Goal: Task Accomplishment & Management: Complete application form

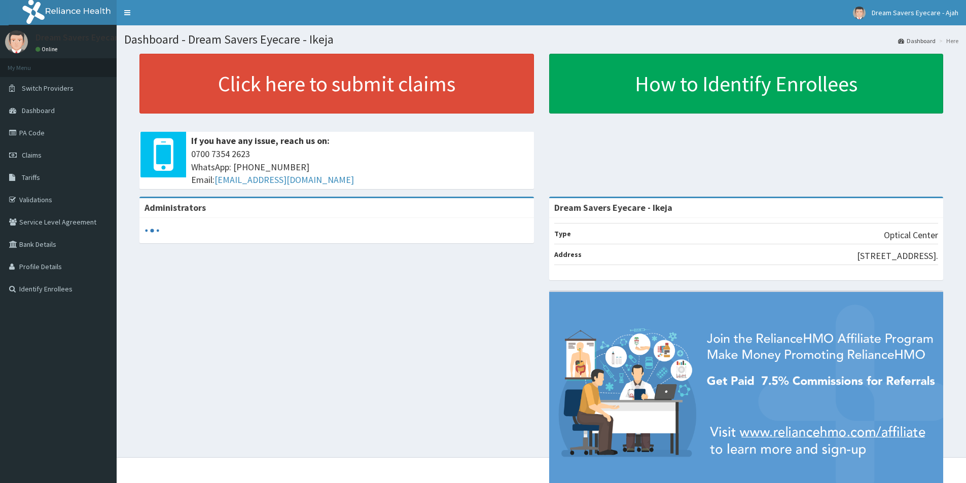
click at [37, 137] on link "PA Code" at bounding box center [58, 133] width 117 height 22
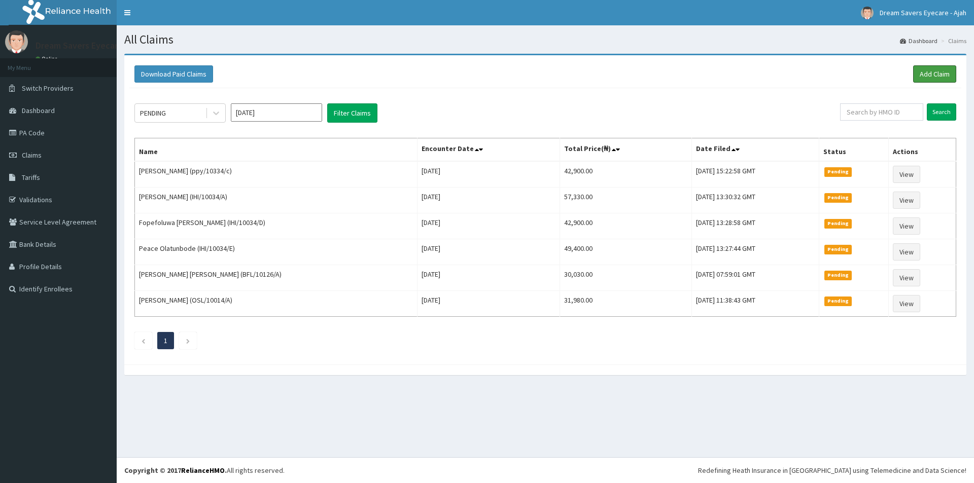
click at [928, 70] on link "Add Claim" at bounding box center [934, 73] width 43 height 17
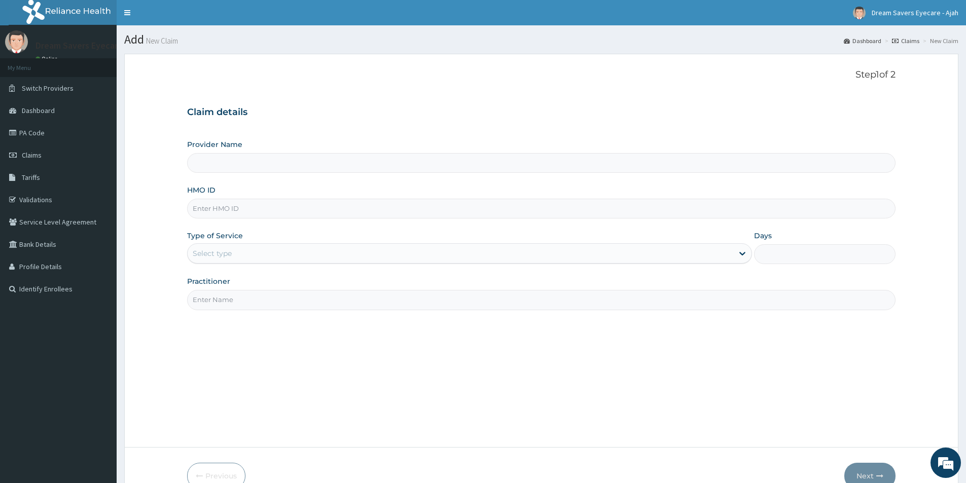
click at [388, 213] on input "HMO ID" at bounding box center [541, 209] width 708 height 20
type input "PP"
type input "Dream Savers Eyecare - Ikeja"
type input "PPY/10334/C"
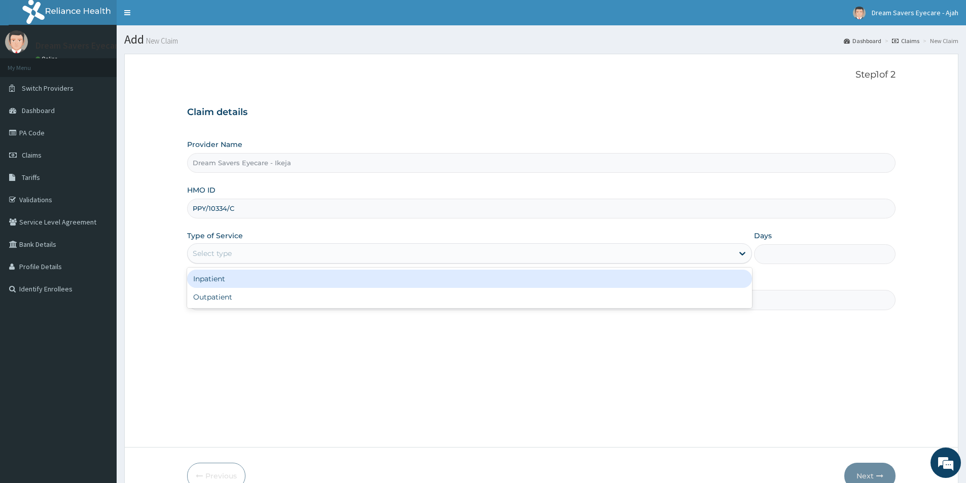
click at [340, 258] on div "Select type" at bounding box center [461, 253] width 546 height 16
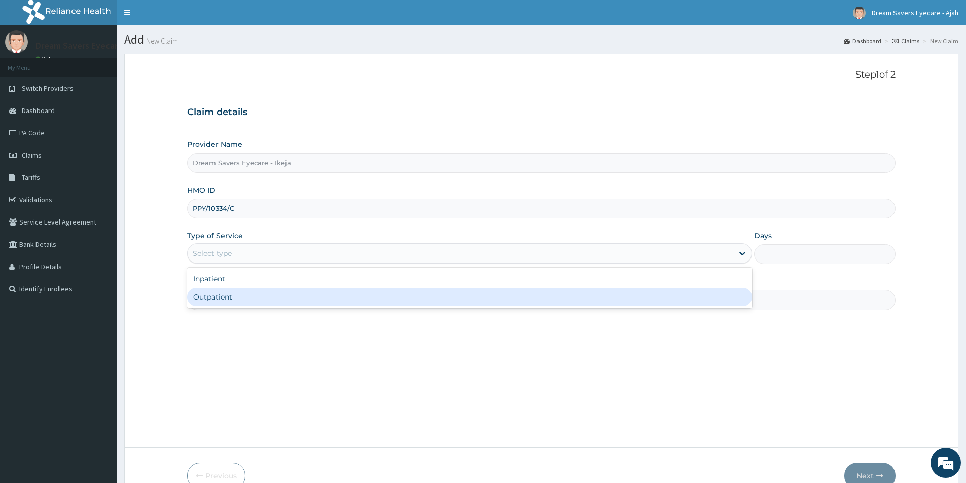
click at [267, 292] on div "Outpatient" at bounding box center [469, 297] width 565 height 18
type input "1"
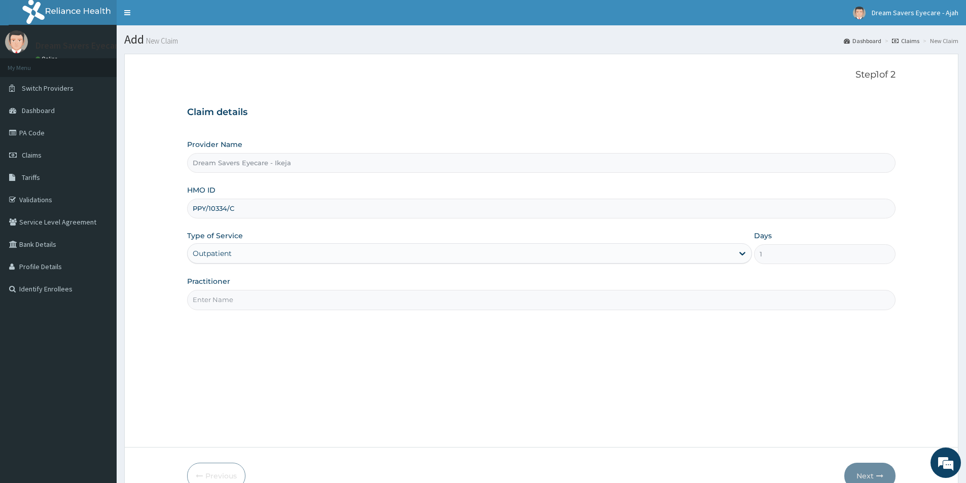
click at [238, 299] on input "Practitioner" at bounding box center [541, 300] width 708 height 20
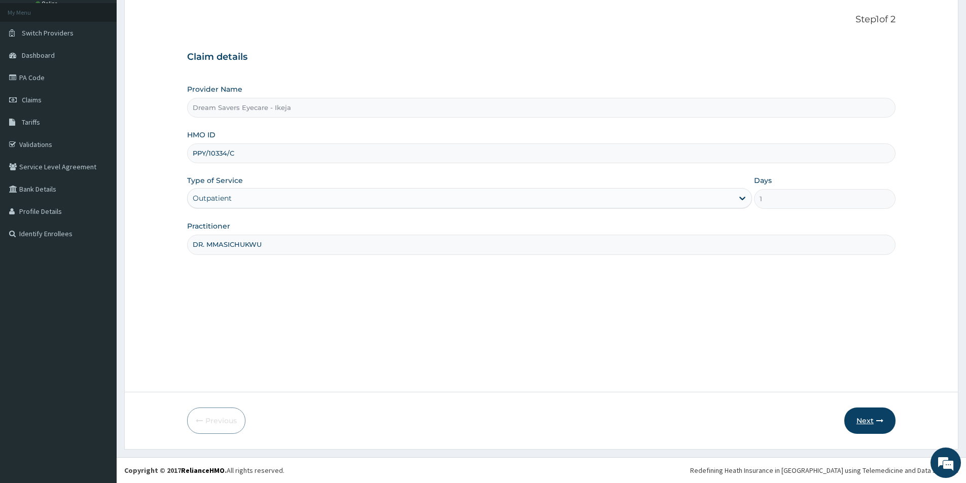
type input "DR. MMASICHUKWU"
click at [861, 418] on button "Next" at bounding box center [869, 421] width 51 height 26
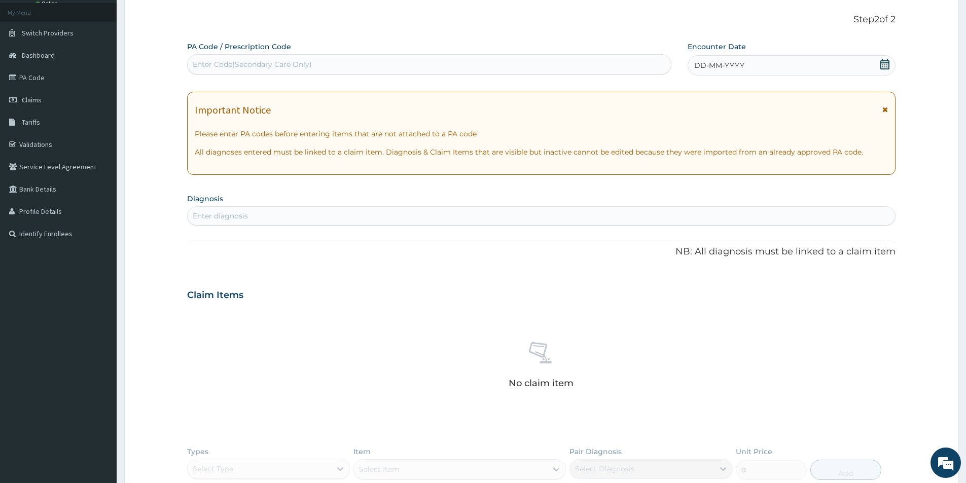
click at [259, 67] on div "Enter Code(Secondary Care Only)" at bounding box center [252, 64] width 119 height 10
paste input "PA/127009"
type input "PA/127009"
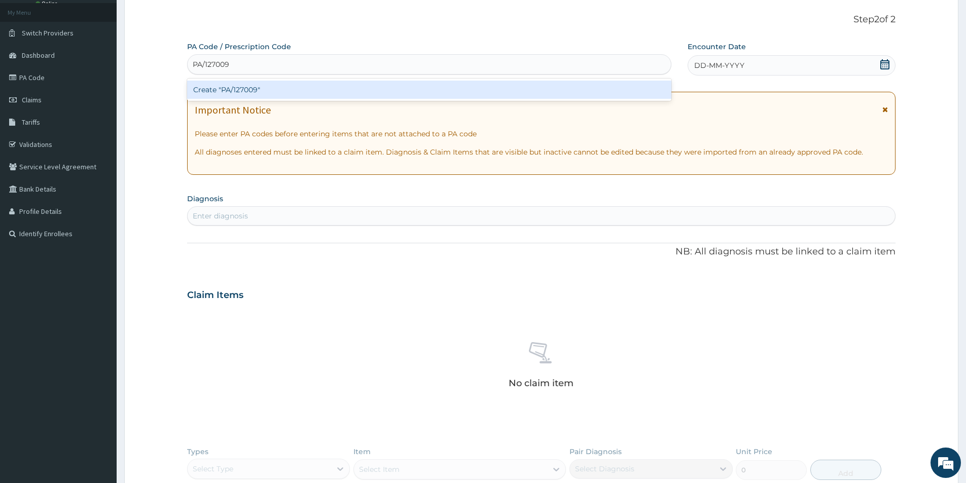
click at [263, 95] on div "Create "PA/127009"" at bounding box center [429, 90] width 484 height 18
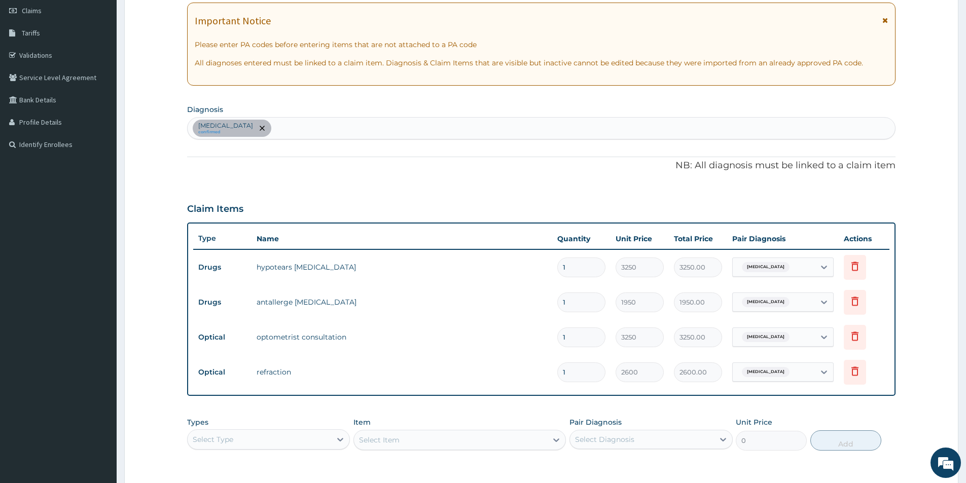
scroll to position [295, 0]
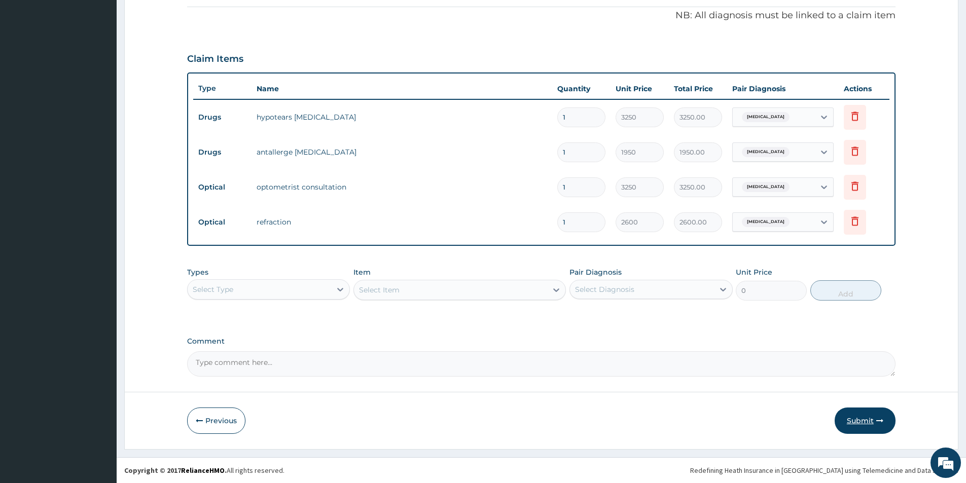
click at [863, 417] on button "Submit" at bounding box center [865, 421] width 61 height 26
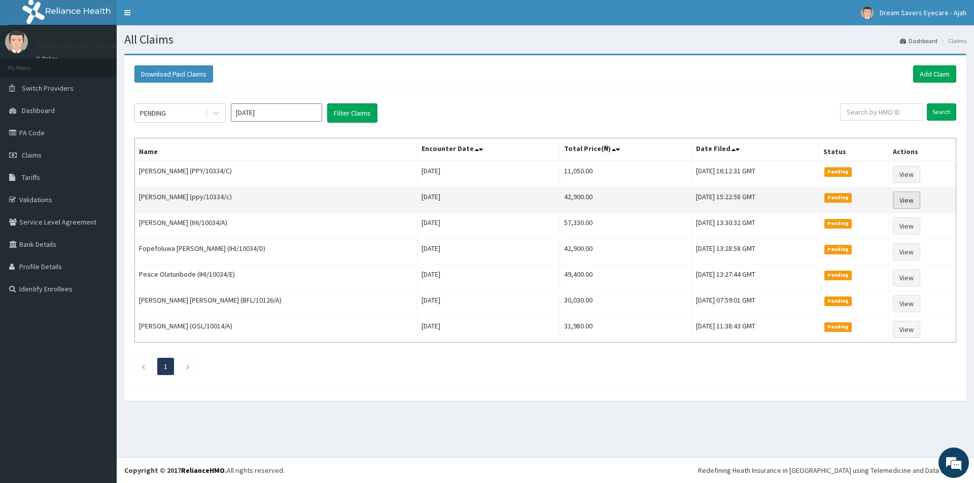
click at [903, 200] on link "View" at bounding box center [906, 200] width 27 height 17
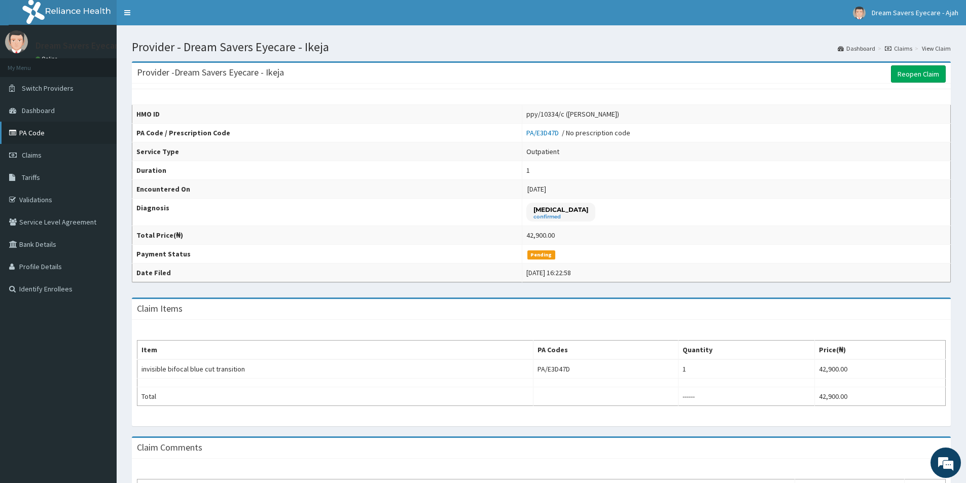
click at [48, 132] on link "PA Code" at bounding box center [58, 133] width 117 height 22
